Goal: Find specific page/section: Find specific page/section

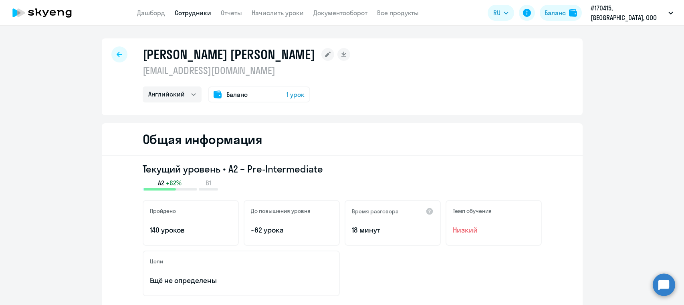
select select "english"
